Goal: Task Accomplishment & Management: Manage account settings

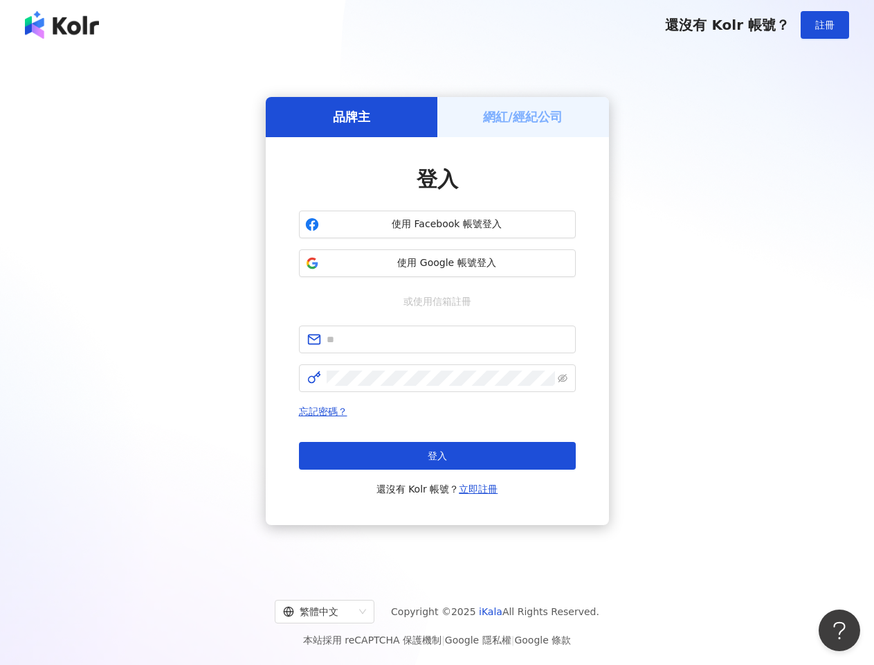
click at [825, 25] on span "註冊" at bounding box center [825, 24] width 19 height 11
click at [352, 116] on h5 "品牌主" at bounding box center [351, 116] width 37 height 17
click at [523, 116] on h5 "網紅/經紀公司" at bounding box center [523, 116] width 80 height 17
click at [438, 224] on span "使用 Facebook 帳號登入" at bounding box center [447, 224] width 245 height 14
click at [438, 263] on span "使用 Google 帳號登入" at bounding box center [447, 263] width 245 height 14
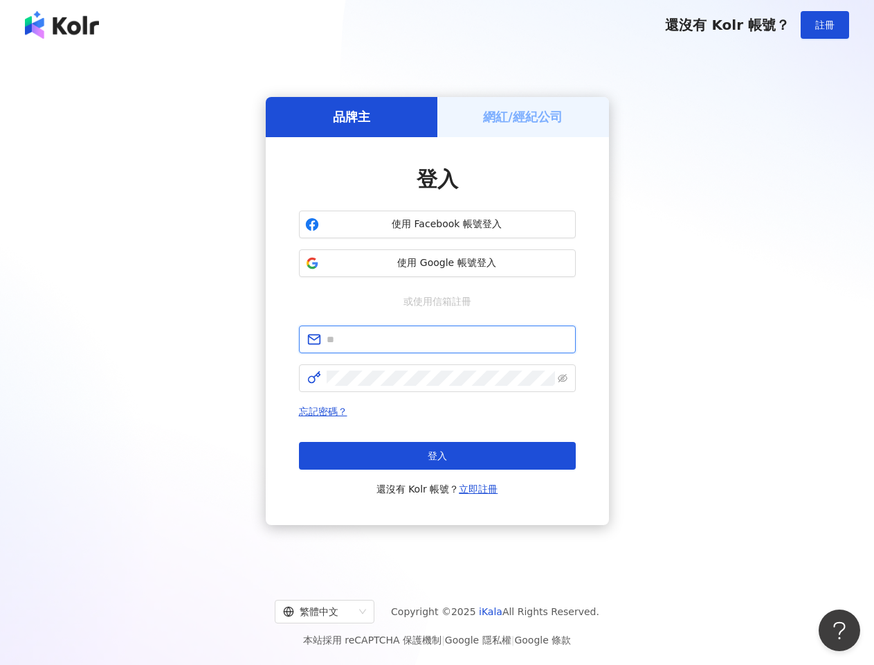
click at [438, 339] on input "text" at bounding box center [447, 339] width 241 height 15
click at [563, 378] on icon "eye-invisible" at bounding box center [563, 378] width 10 height 10
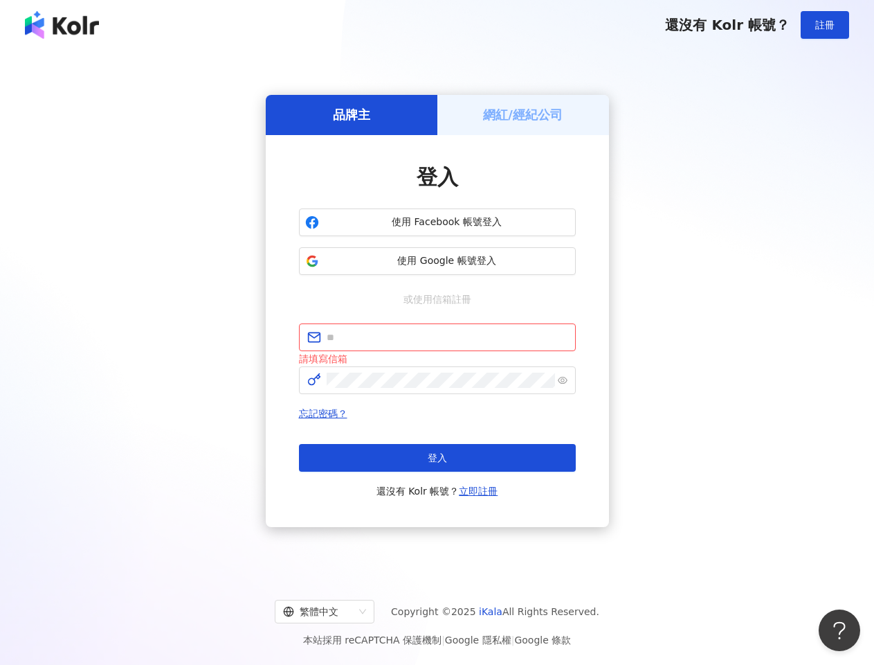
click at [438, 456] on span "登入" at bounding box center [437, 457] width 19 height 11
click at [336, 611] on div "繁體中文" at bounding box center [318, 611] width 71 height 22
